Goal: Feedback & Contribution: Contribute content

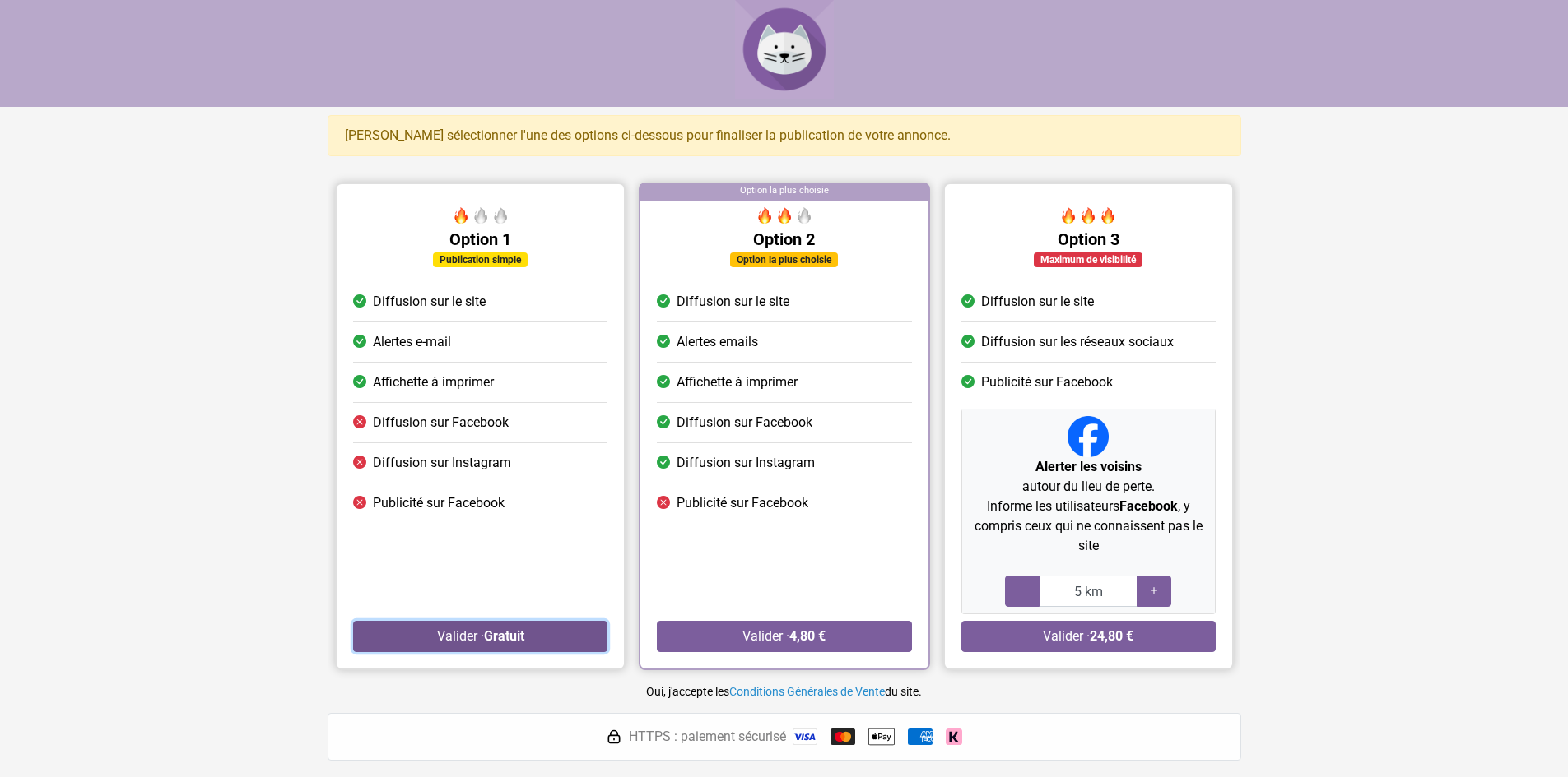
click at [444, 644] on button "Valider · Gratuit" at bounding box center [480, 637] width 255 height 32
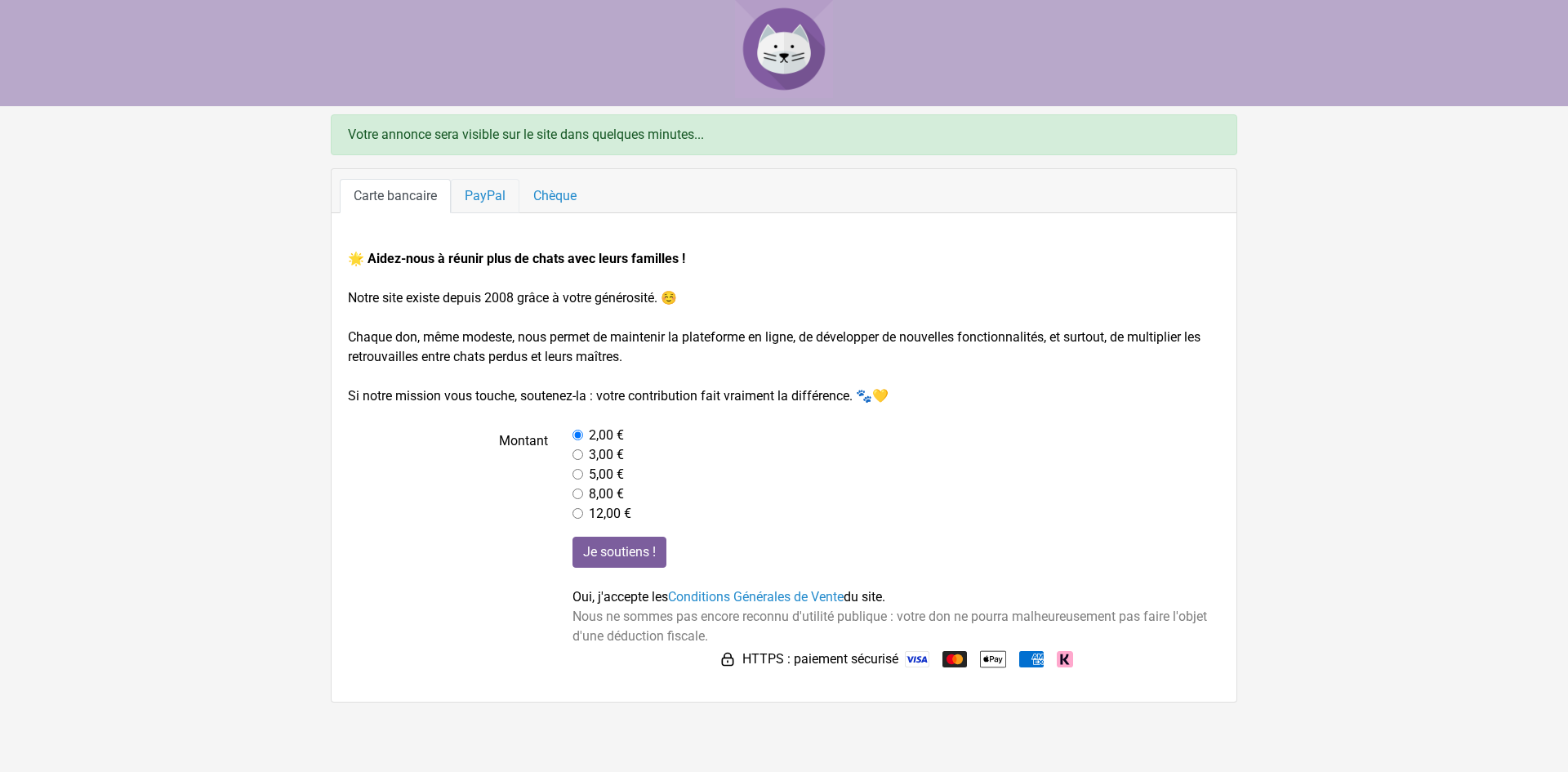
click at [494, 189] on link "PayPal" at bounding box center [485, 196] width 68 height 34
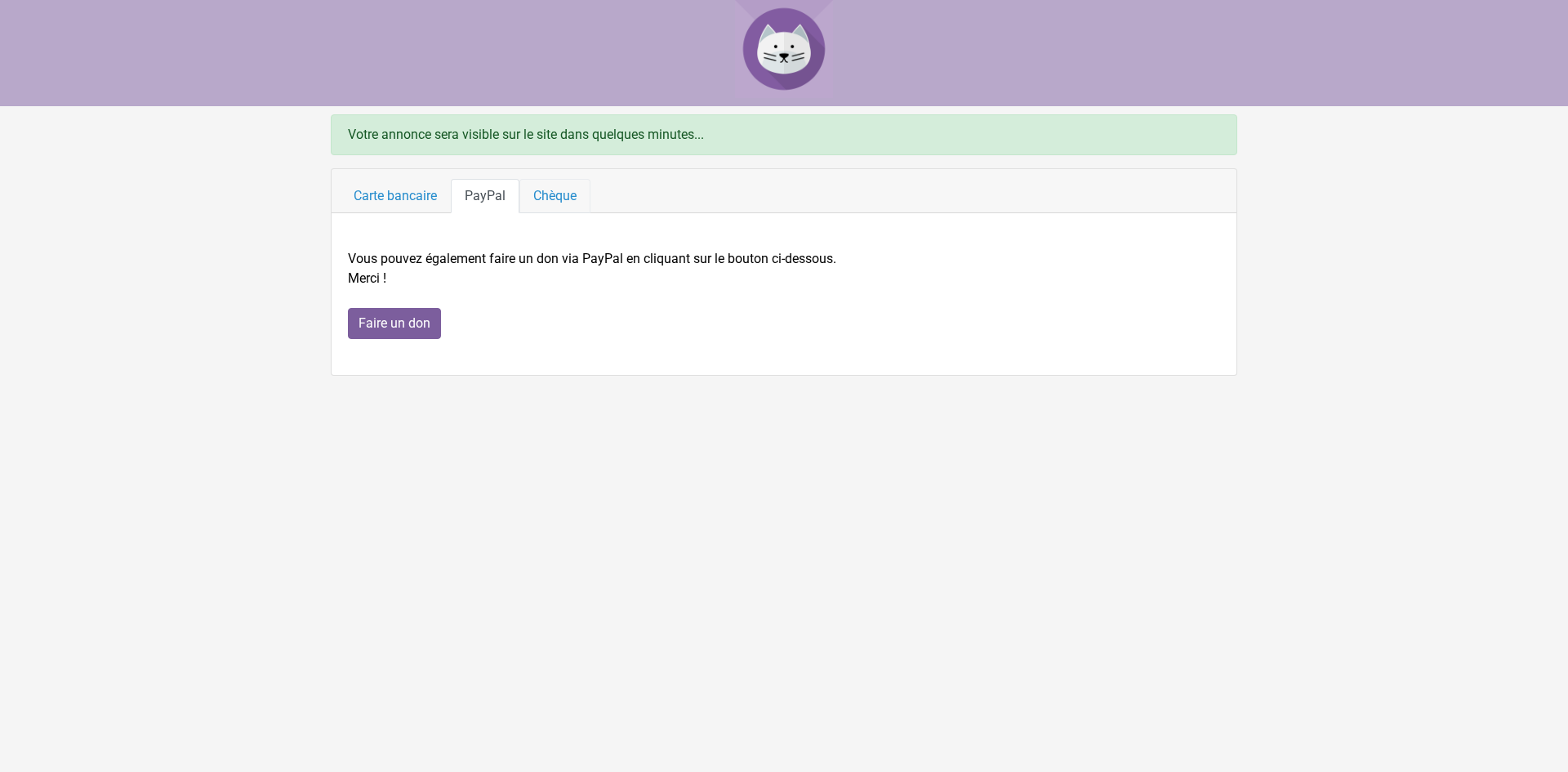
click at [555, 202] on link "Chèque" at bounding box center [555, 196] width 71 height 34
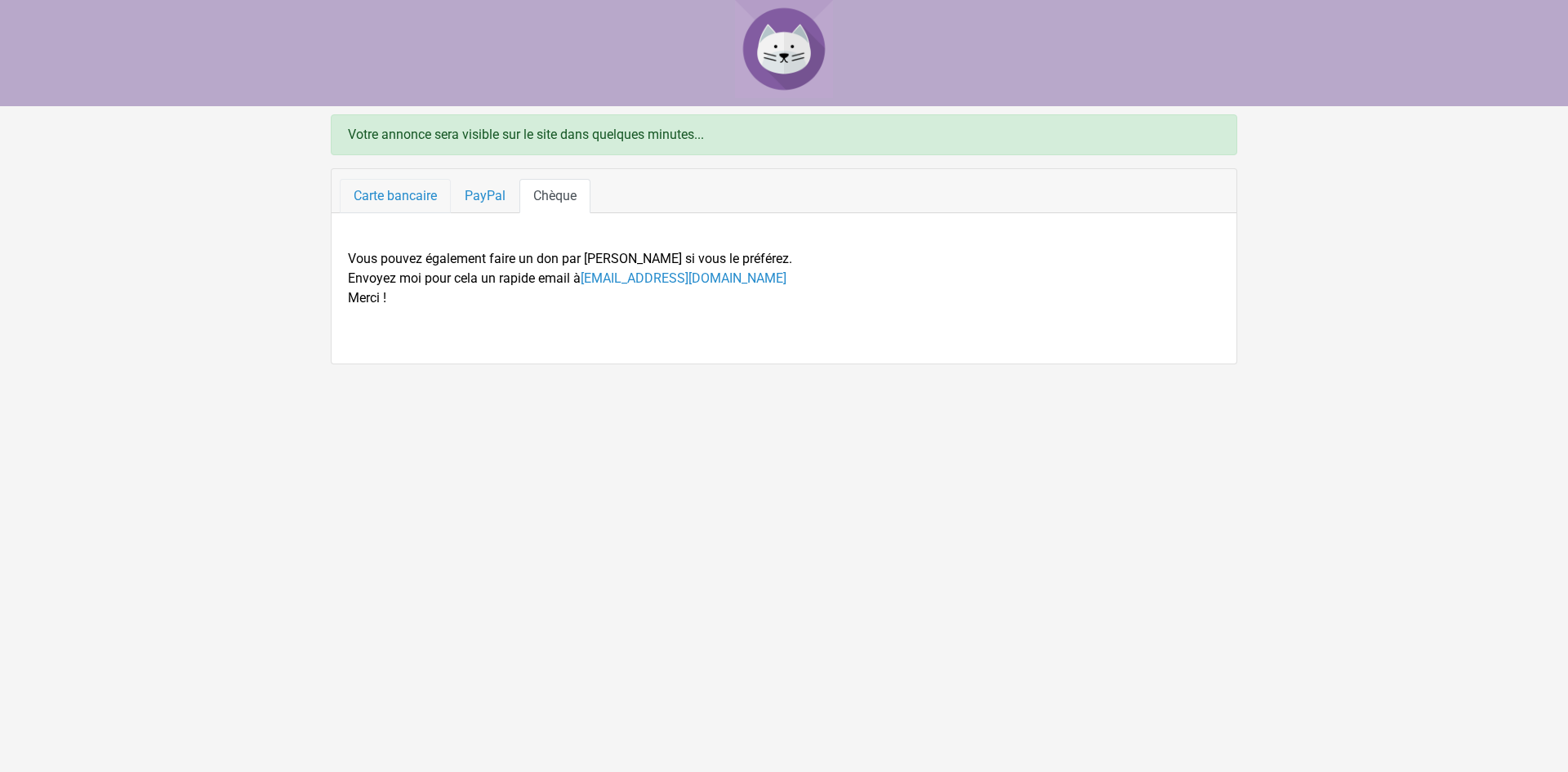
click at [419, 191] on link "Carte bancaire" at bounding box center [395, 196] width 112 height 34
